Goal: Check status: Check status

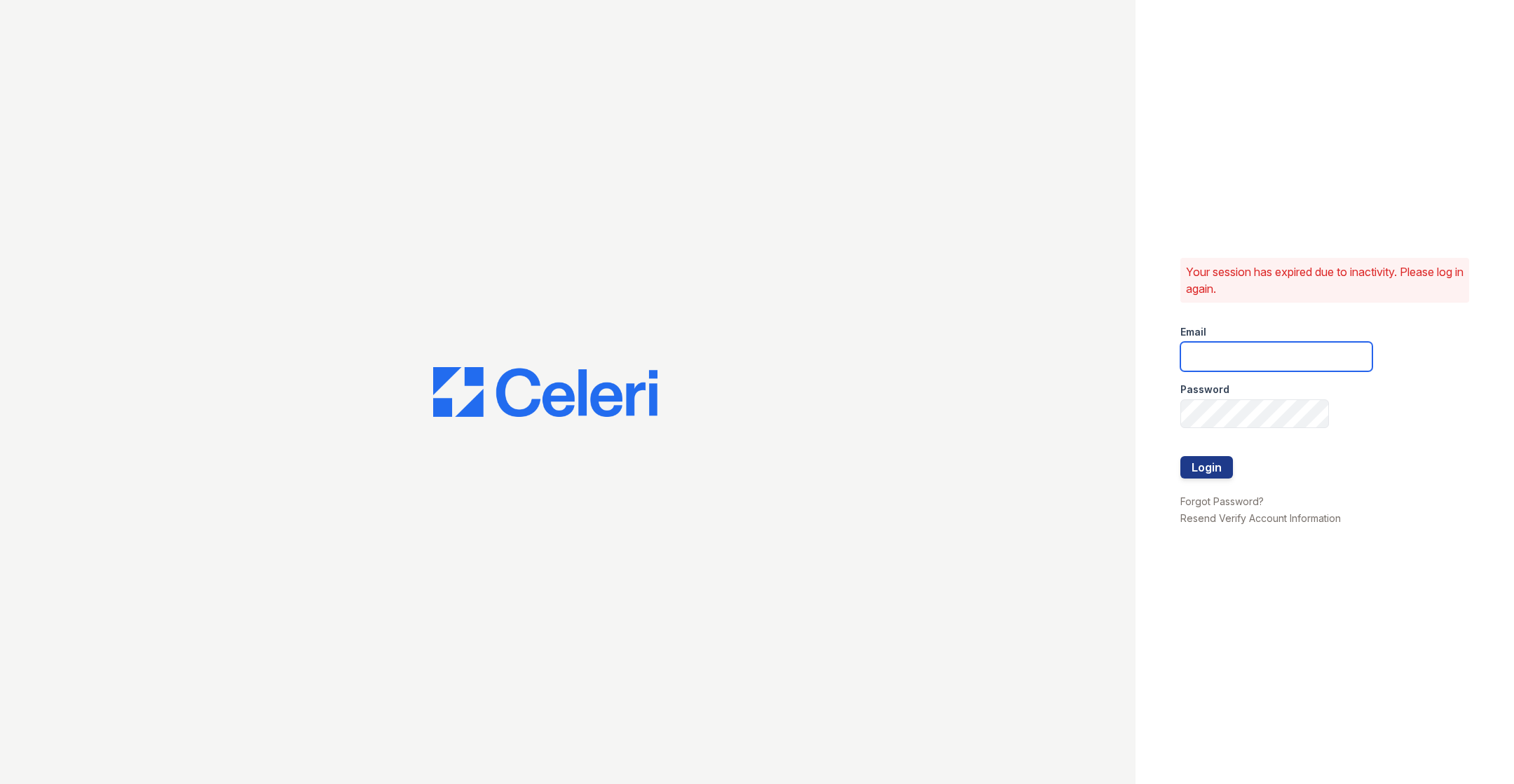
click at [1223, 370] on input "email" at bounding box center [1276, 356] width 192 height 29
type input "catherine@cobaltatl.com"
click at [1190, 464] on button "Login" at bounding box center [1206, 468] width 52 height 23
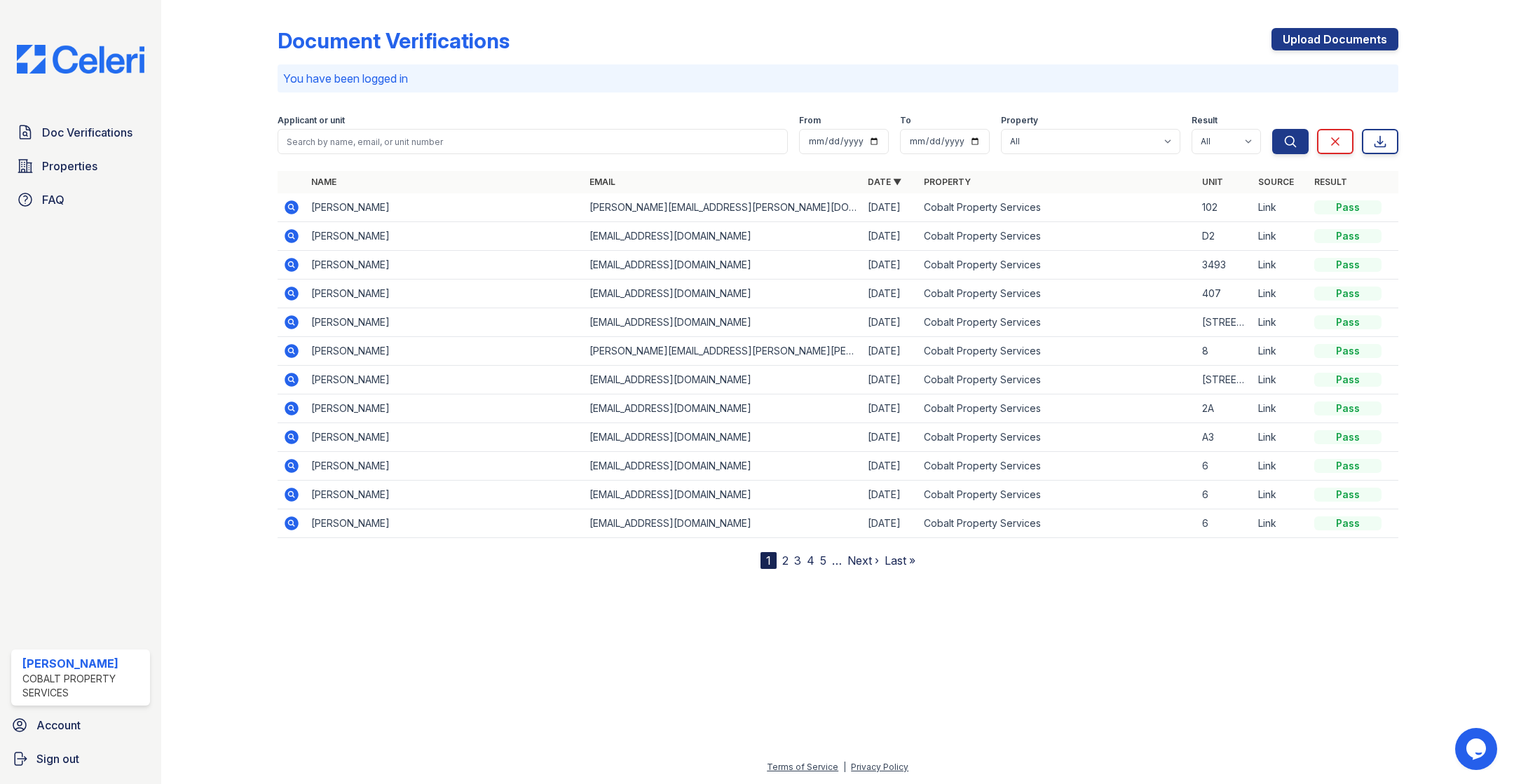
click at [290, 209] on icon at bounding box center [292, 207] width 17 height 17
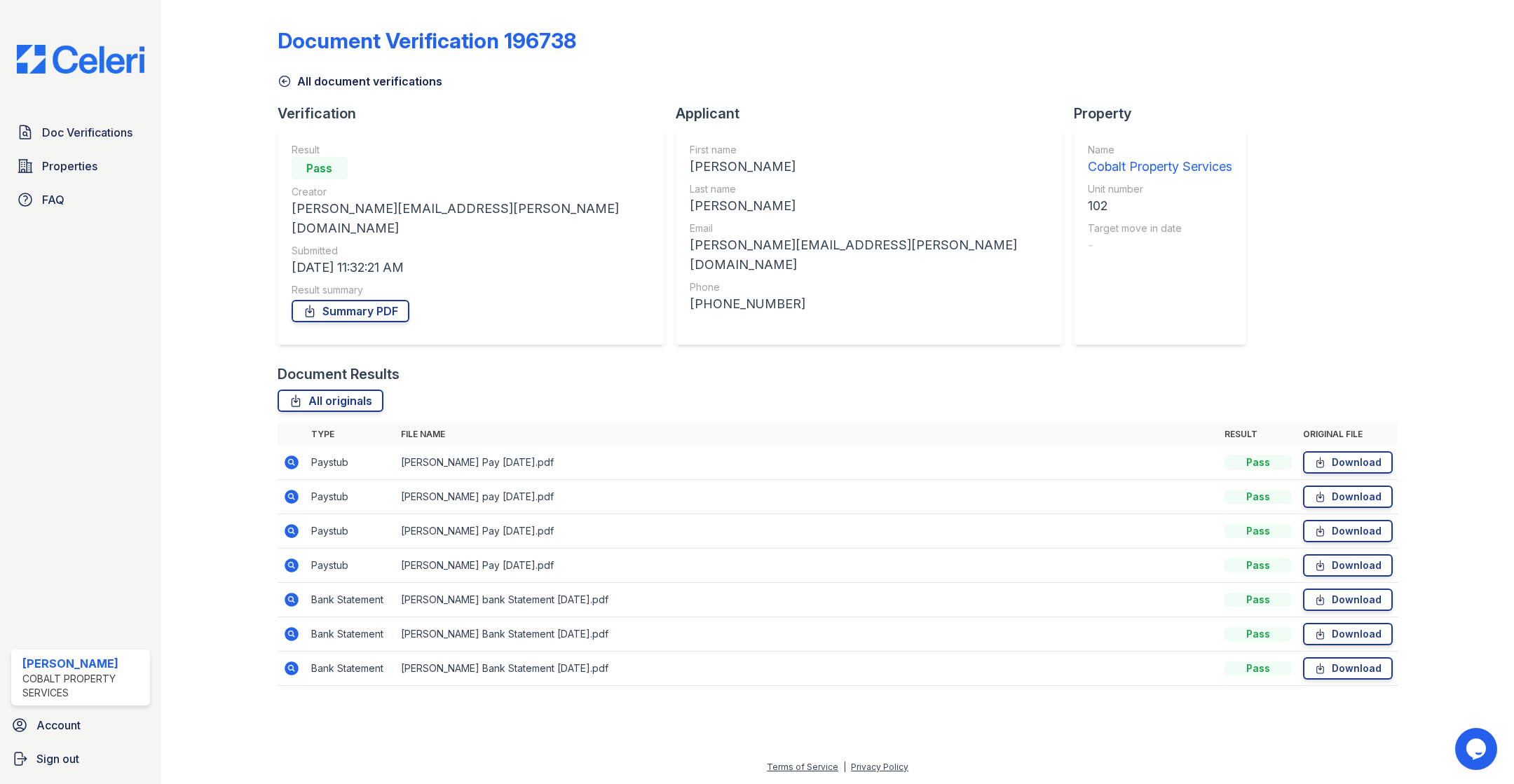
click at [288, 454] on icon at bounding box center [292, 463] width 17 height 17
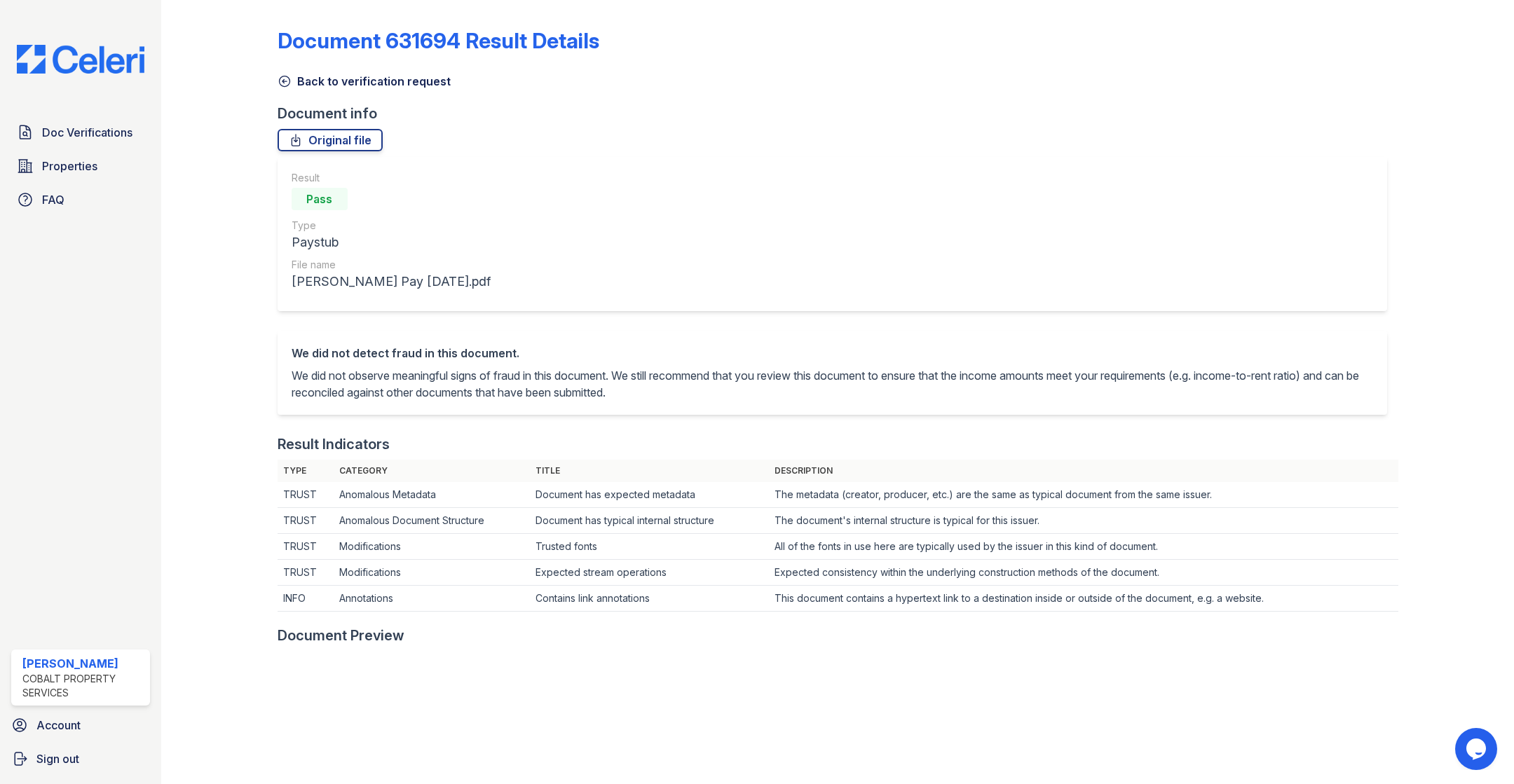
click at [285, 79] on icon at bounding box center [284, 81] width 14 height 14
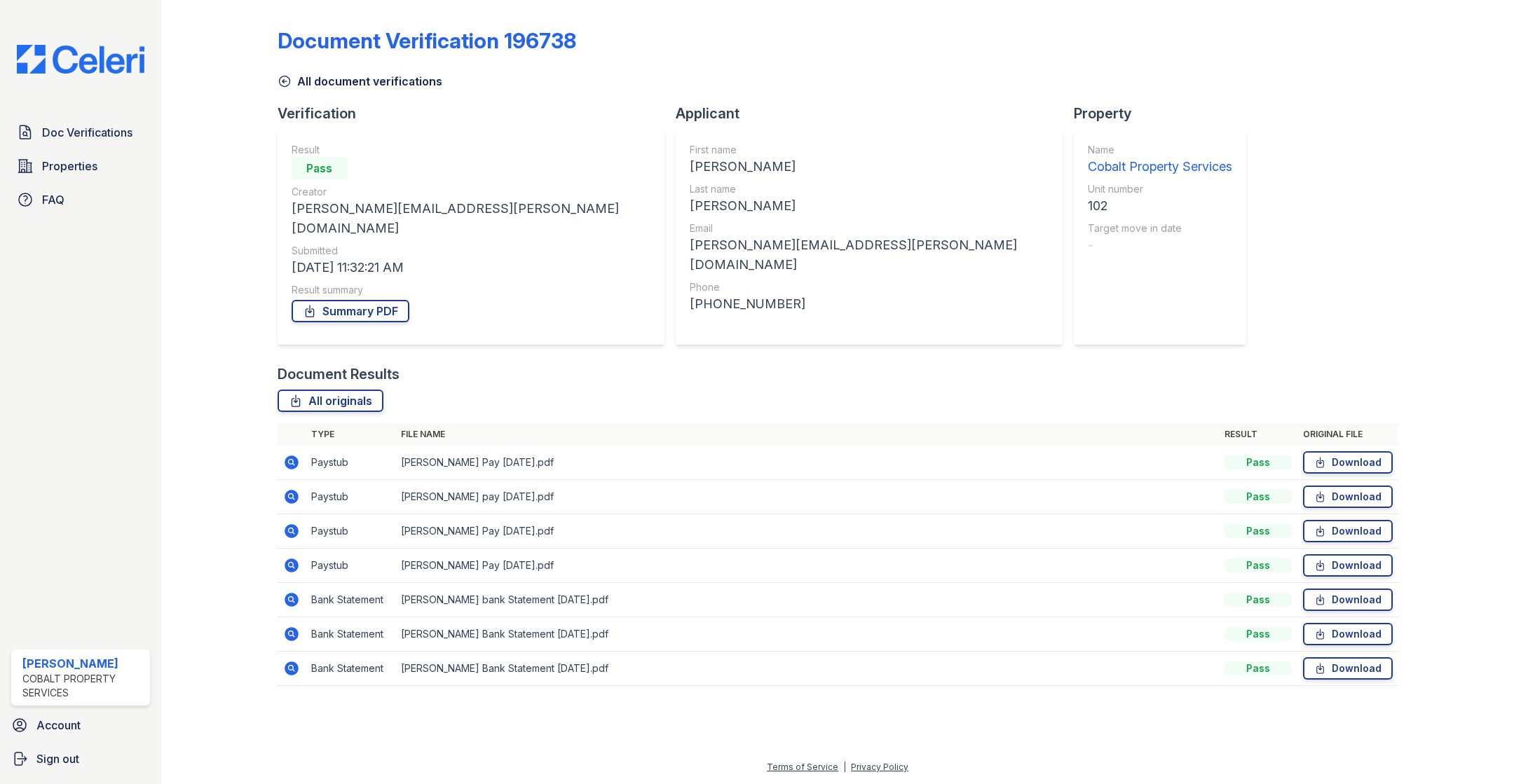
click at [292, 494] on icon at bounding box center [291, 496] width 4 height 4
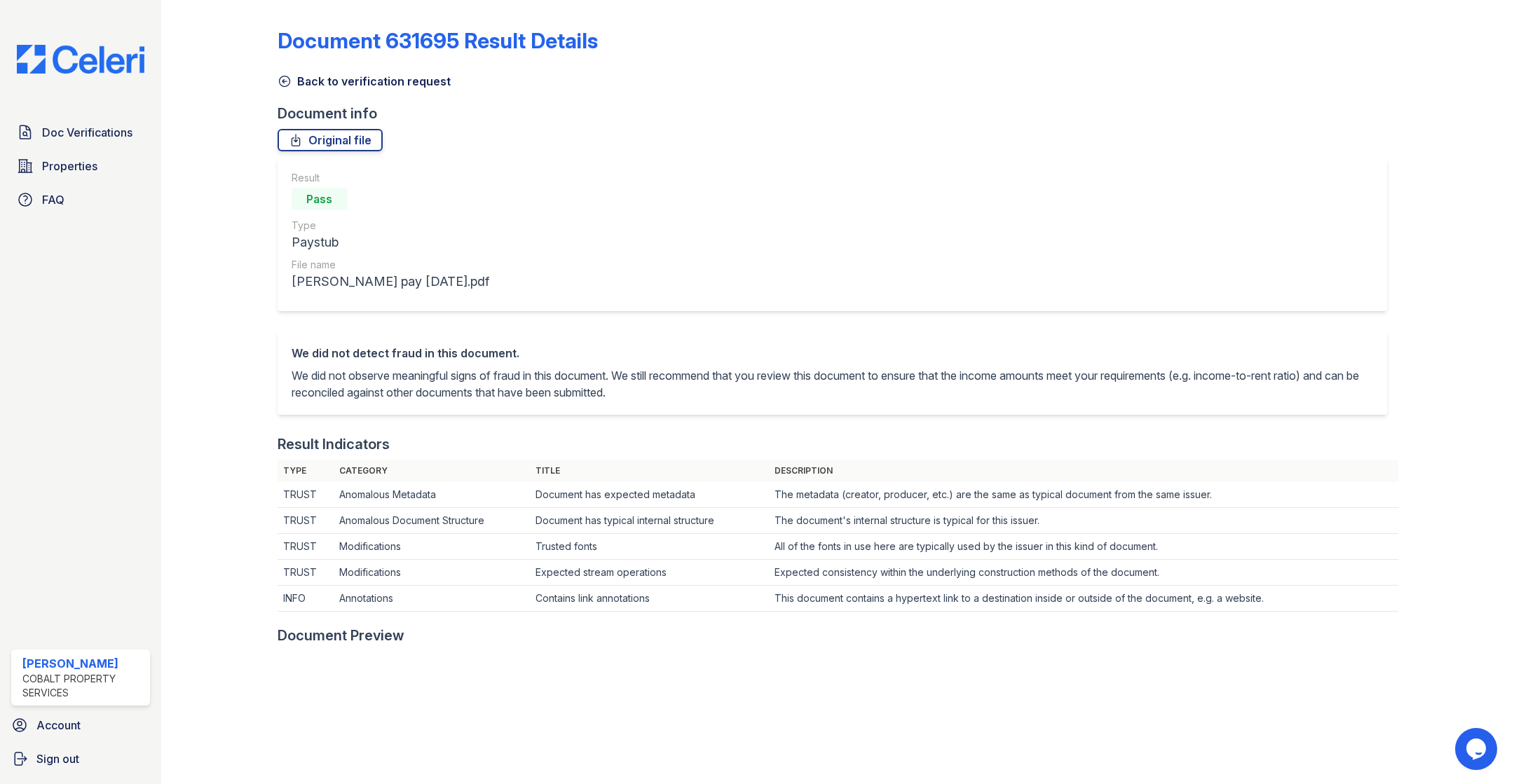
click at [281, 82] on icon at bounding box center [284, 81] width 14 height 14
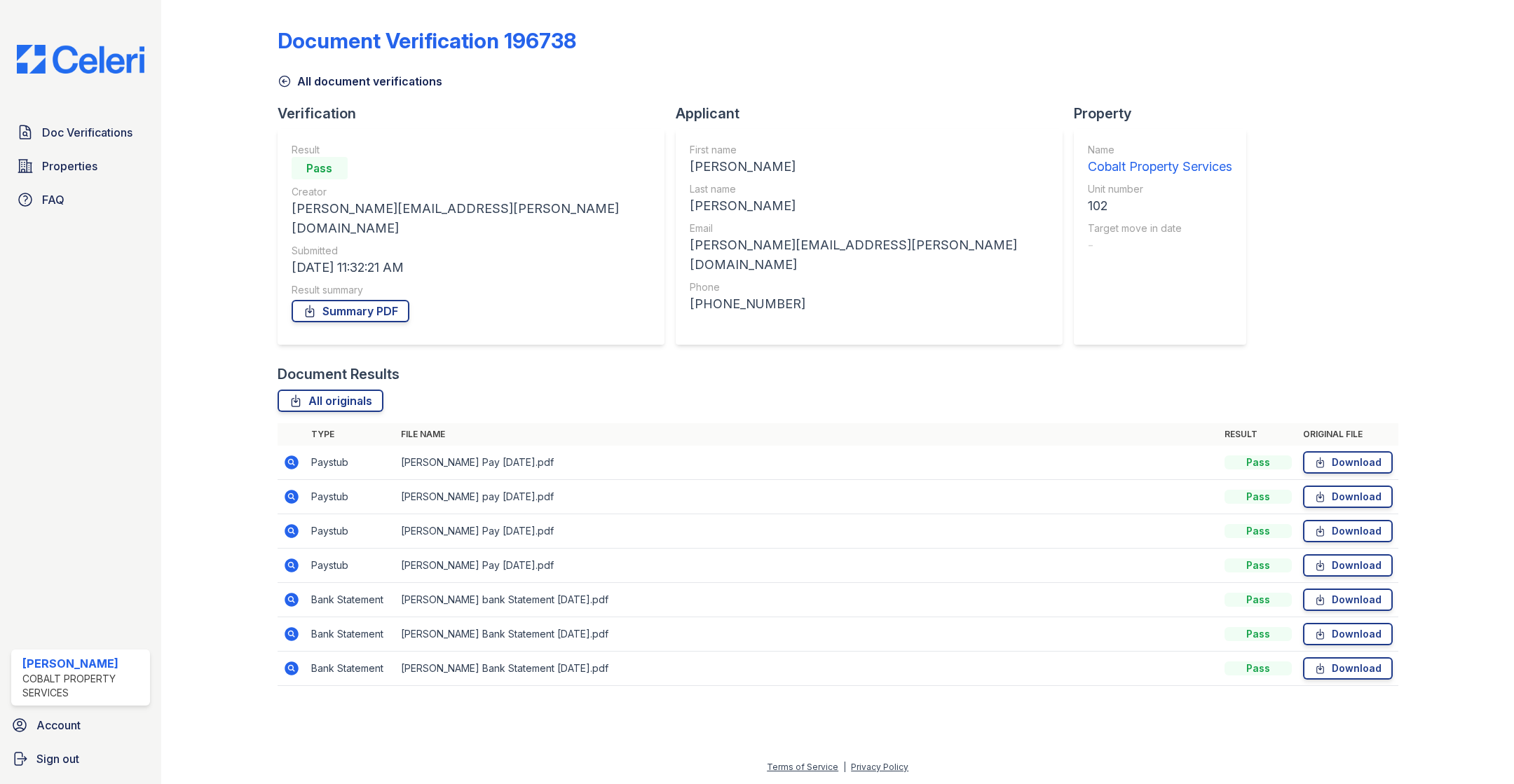
click at [291, 528] on icon at bounding box center [291, 530] width 4 height 4
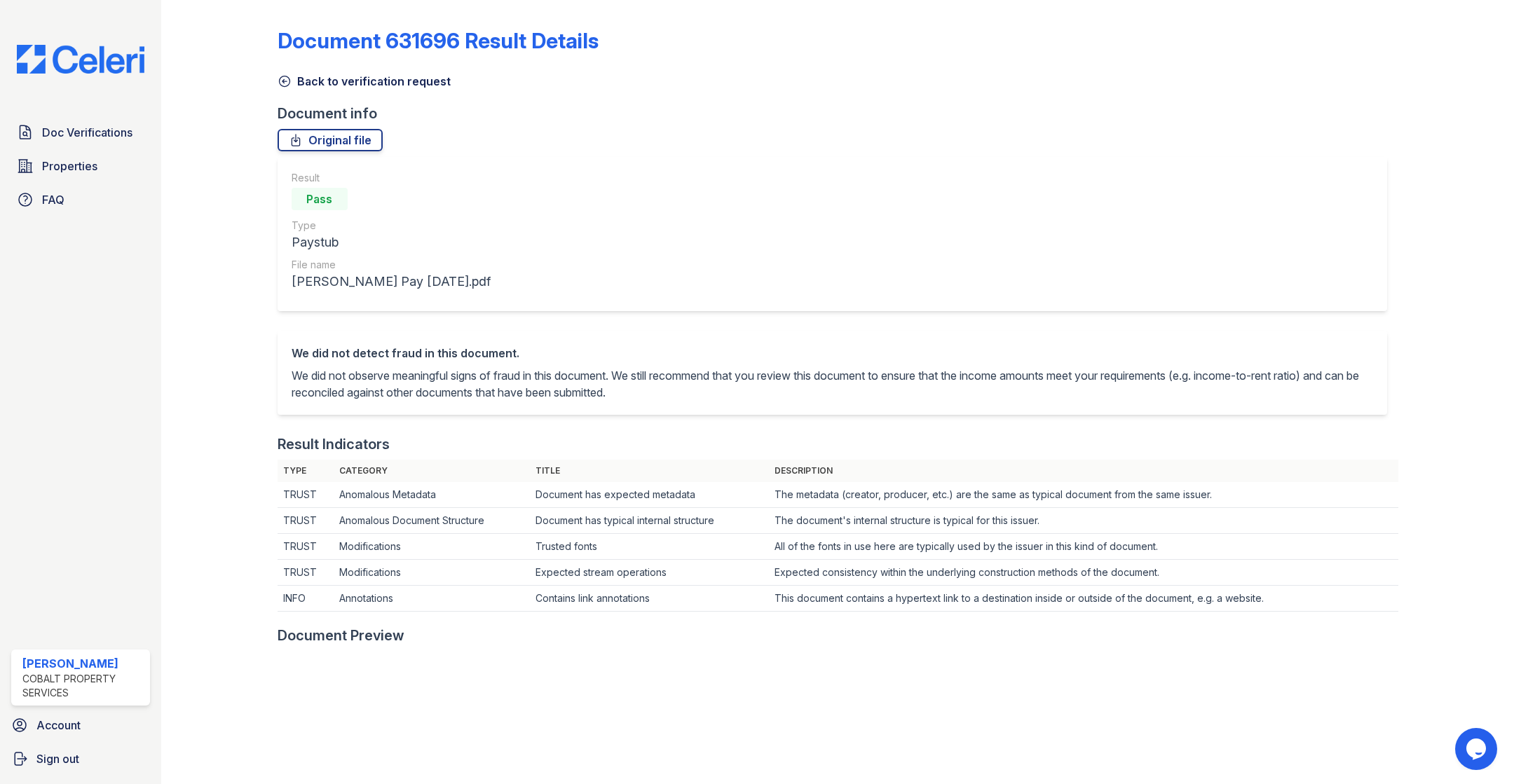
click at [290, 82] on icon at bounding box center [284, 81] width 14 height 14
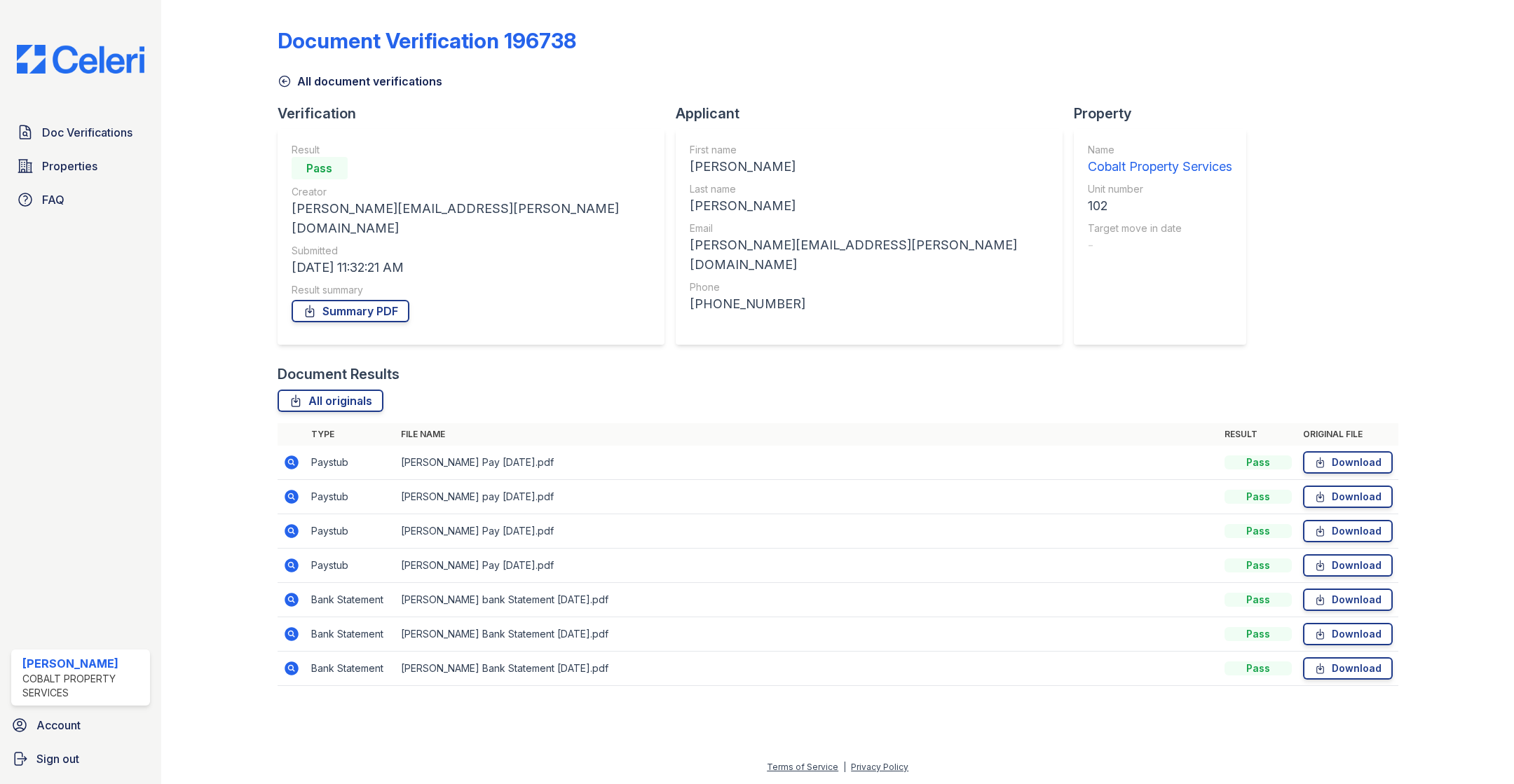
click at [293, 559] on icon at bounding box center [291, 565] width 14 height 14
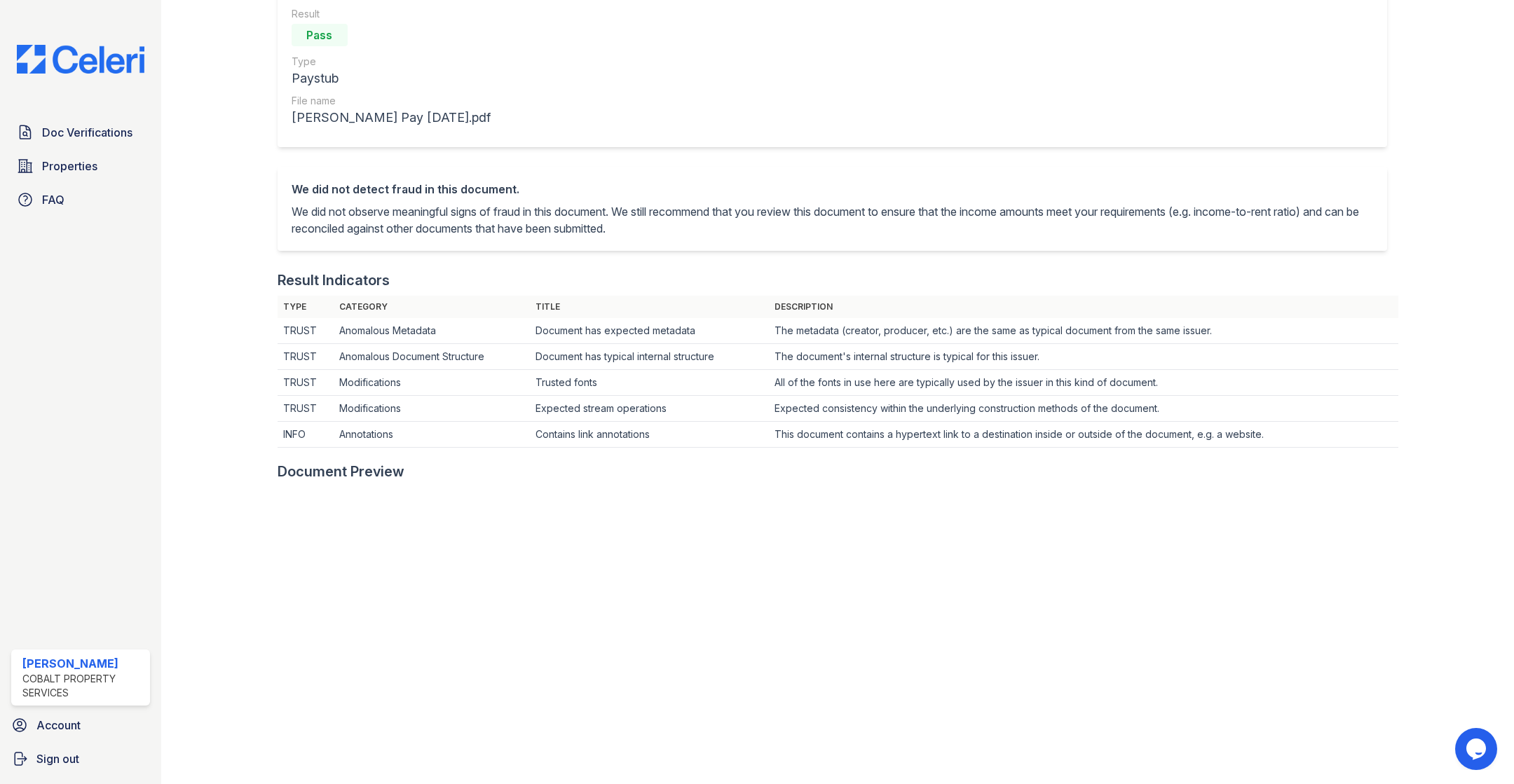
scroll to position [450, 0]
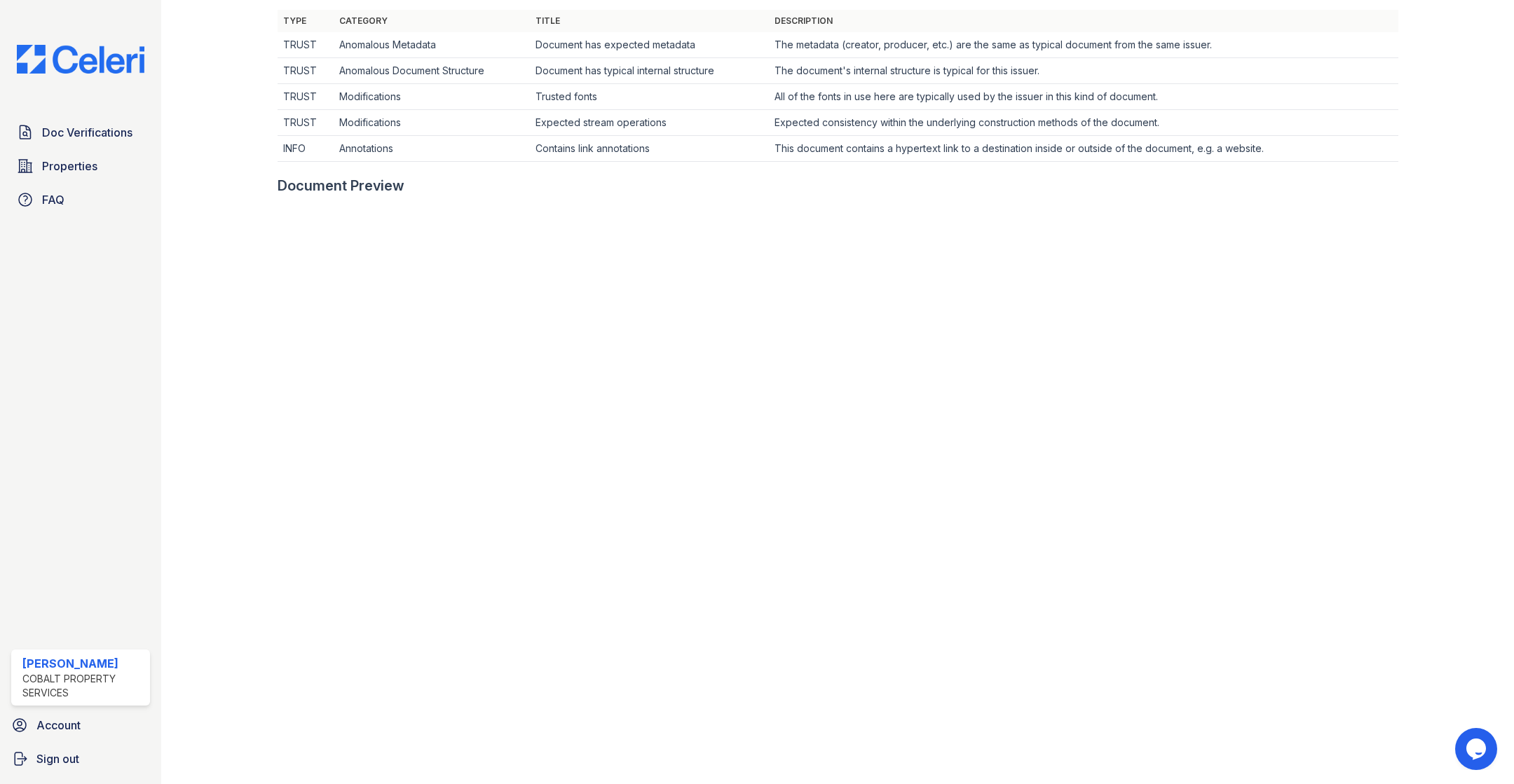
click at [718, 82] on td "Document has typical internal structure" at bounding box center [650, 70] width 240 height 26
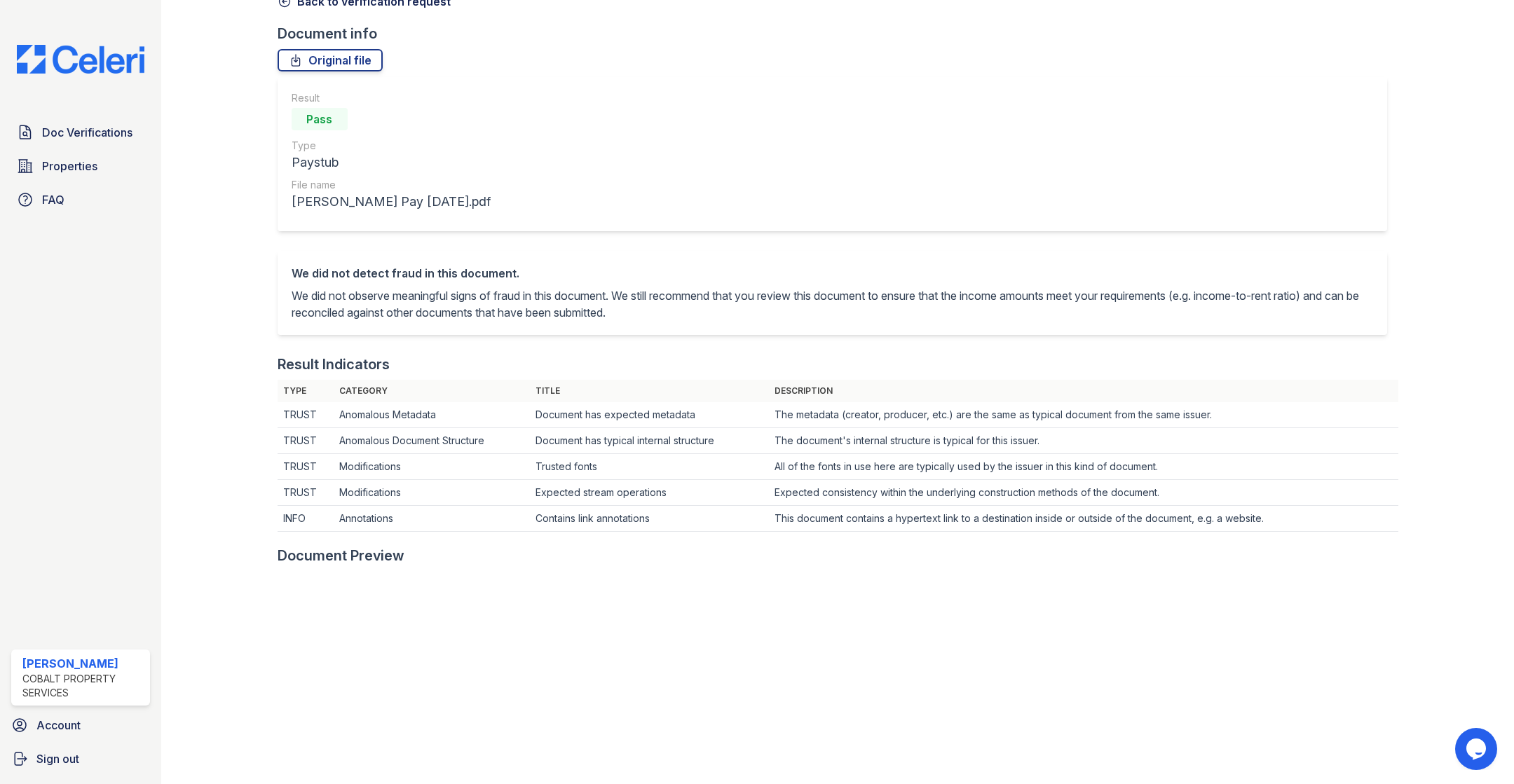
scroll to position [0, 0]
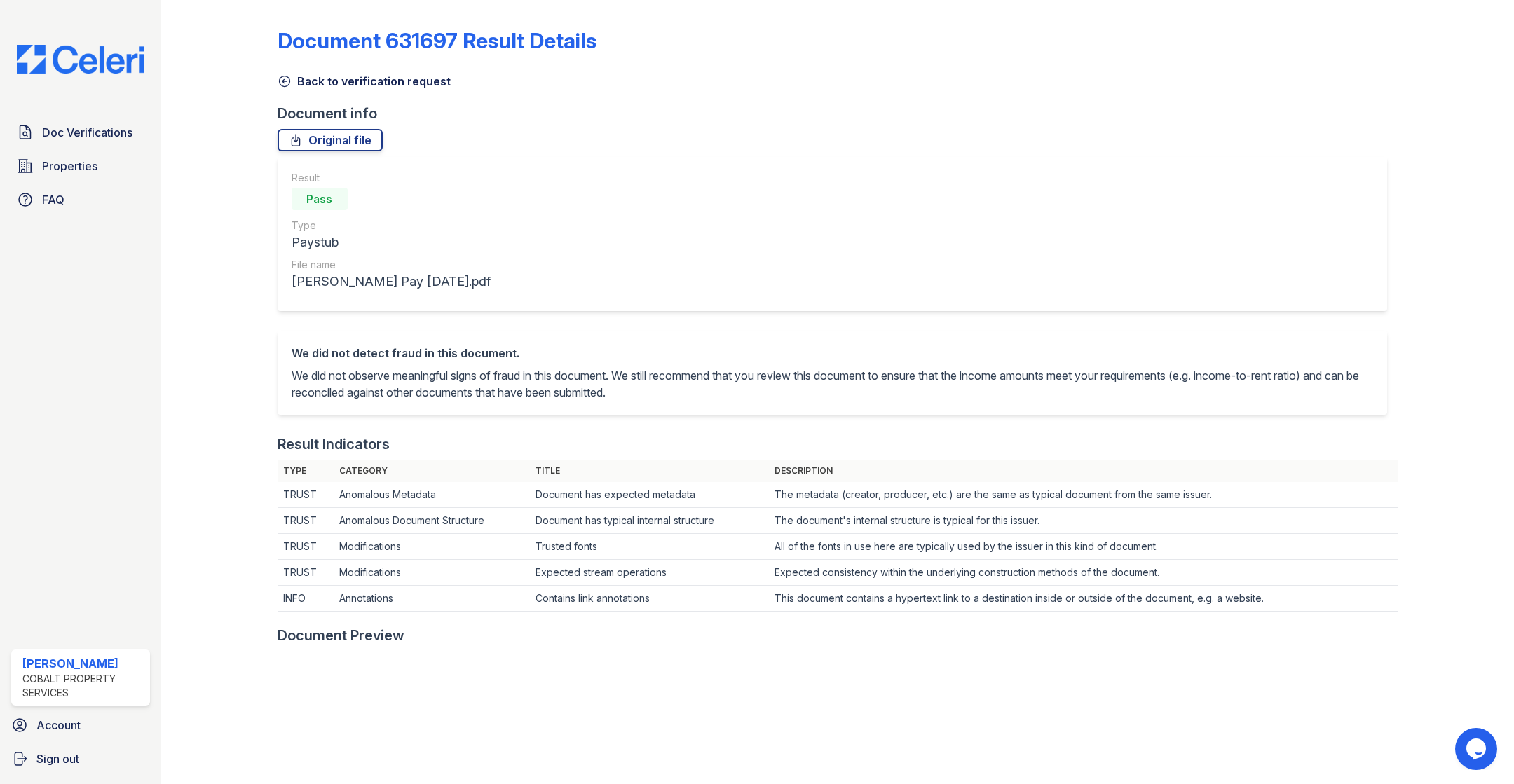
click at [281, 84] on icon at bounding box center [284, 81] width 14 height 14
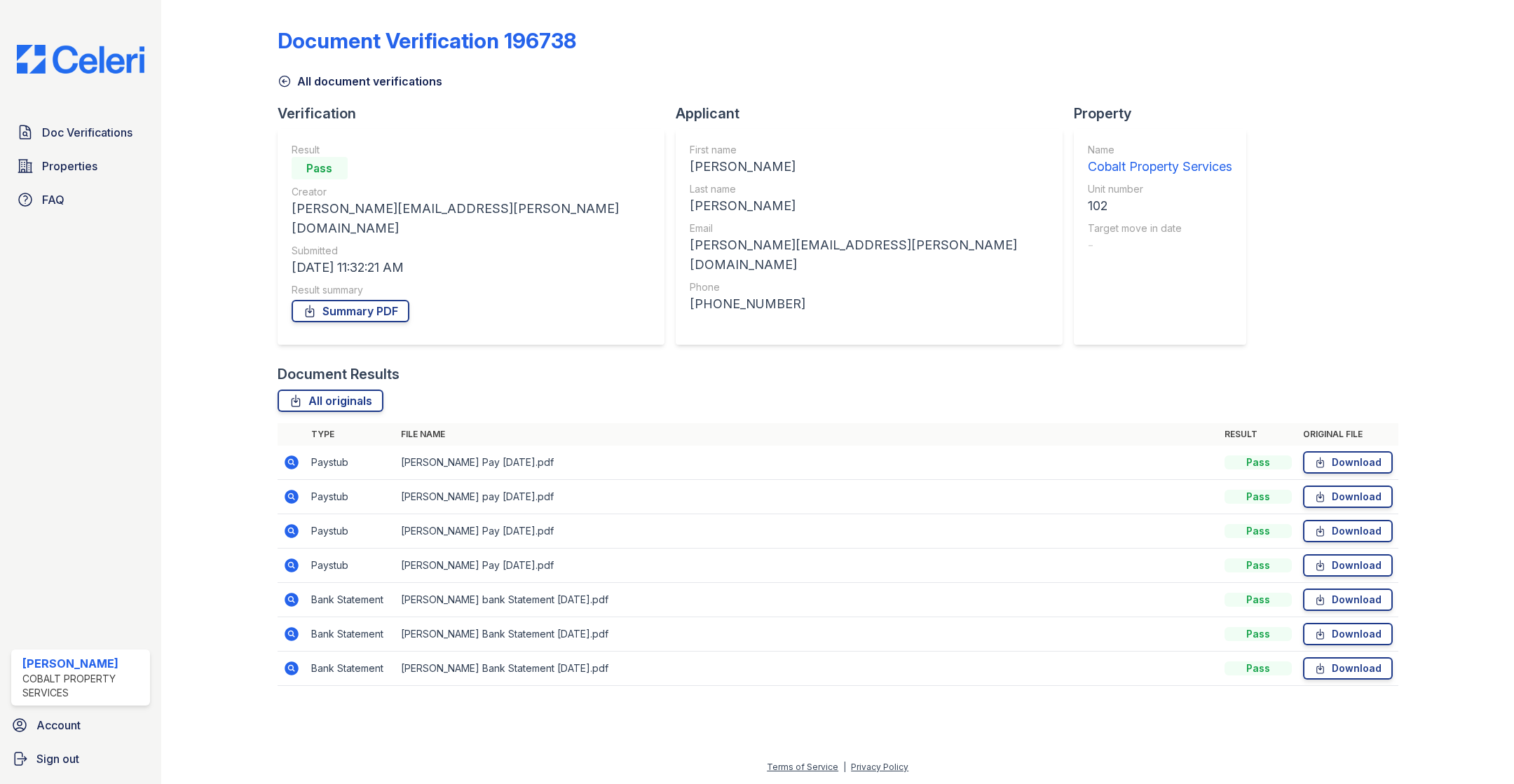
click at [290, 528] on icon at bounding box center [291, 530] width 4 height 4
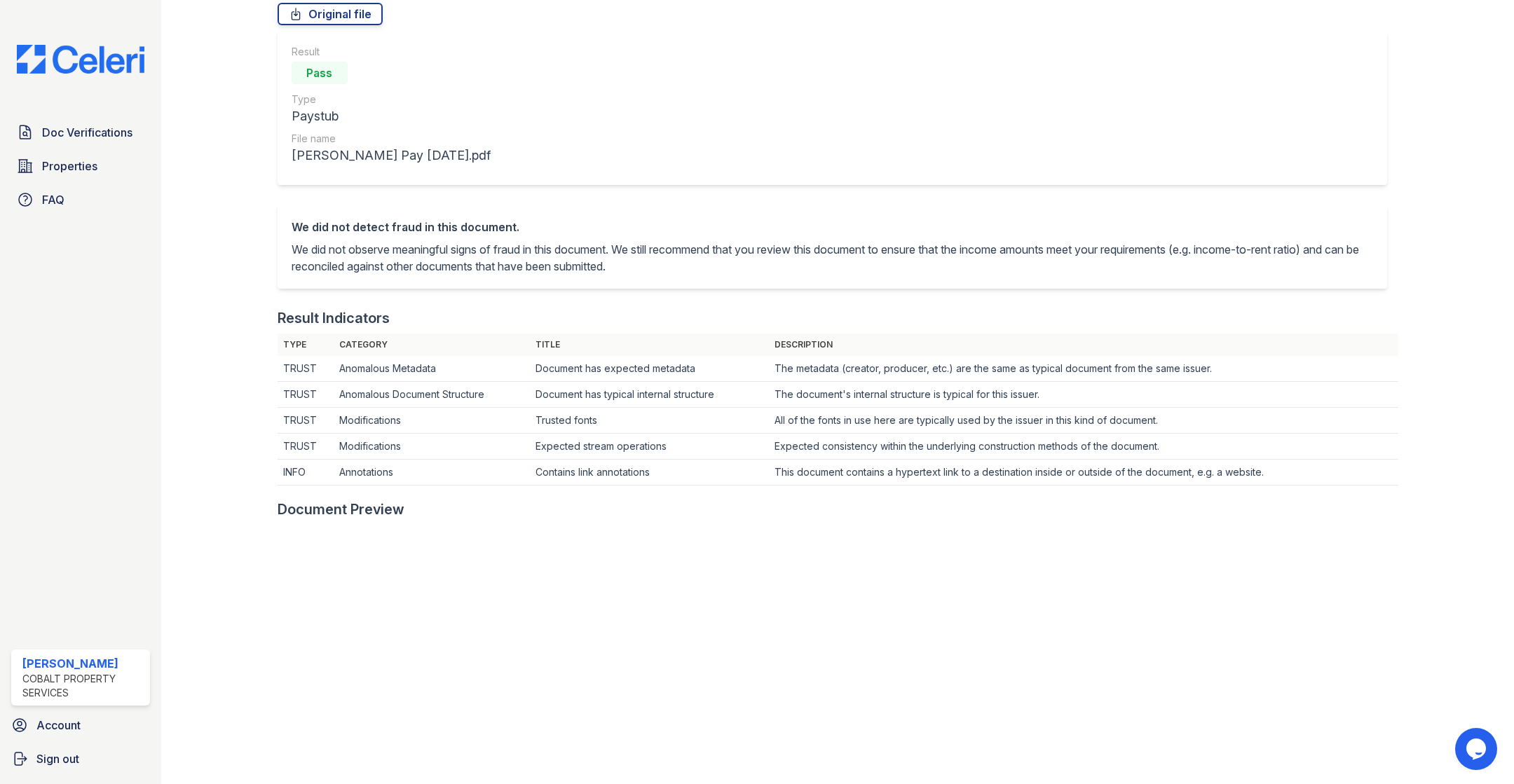
scroll to position [526, 0]
